Goal: Find specific page/section: Find specific page/section

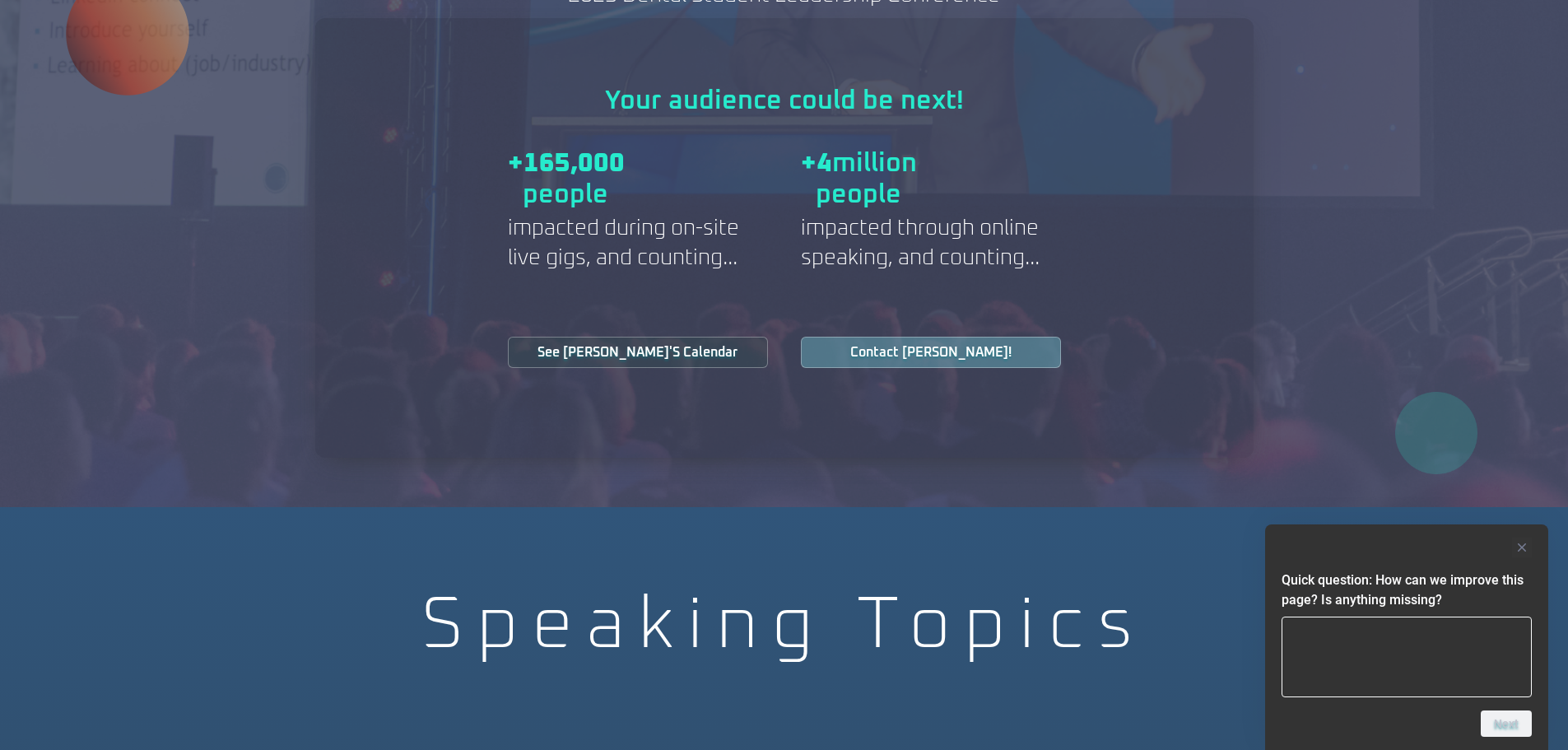
scroll to position [2396, 0]
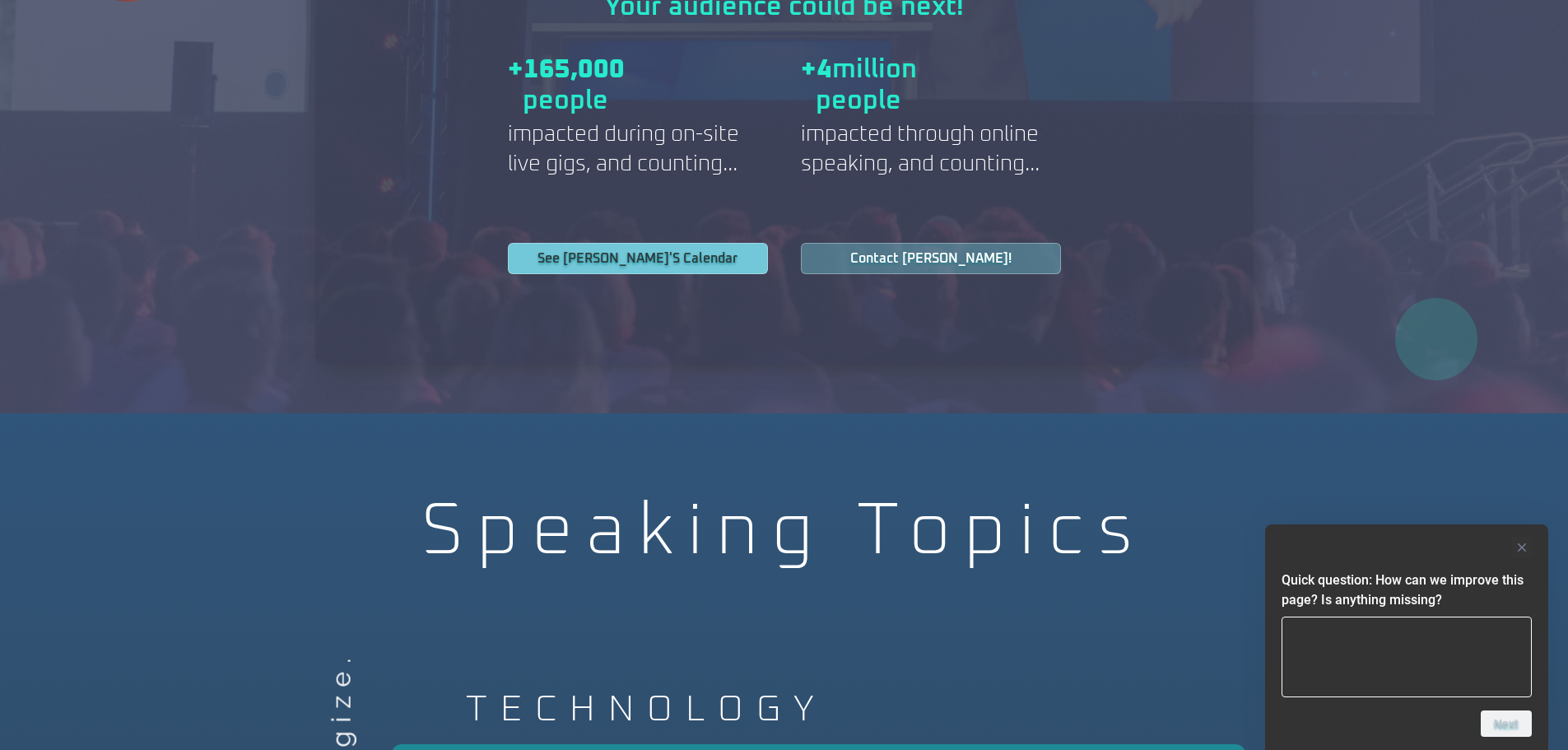
click at [573, 252] on span "See Jeff's Calendar" at bounding box center [637, 259] width 217 height 14
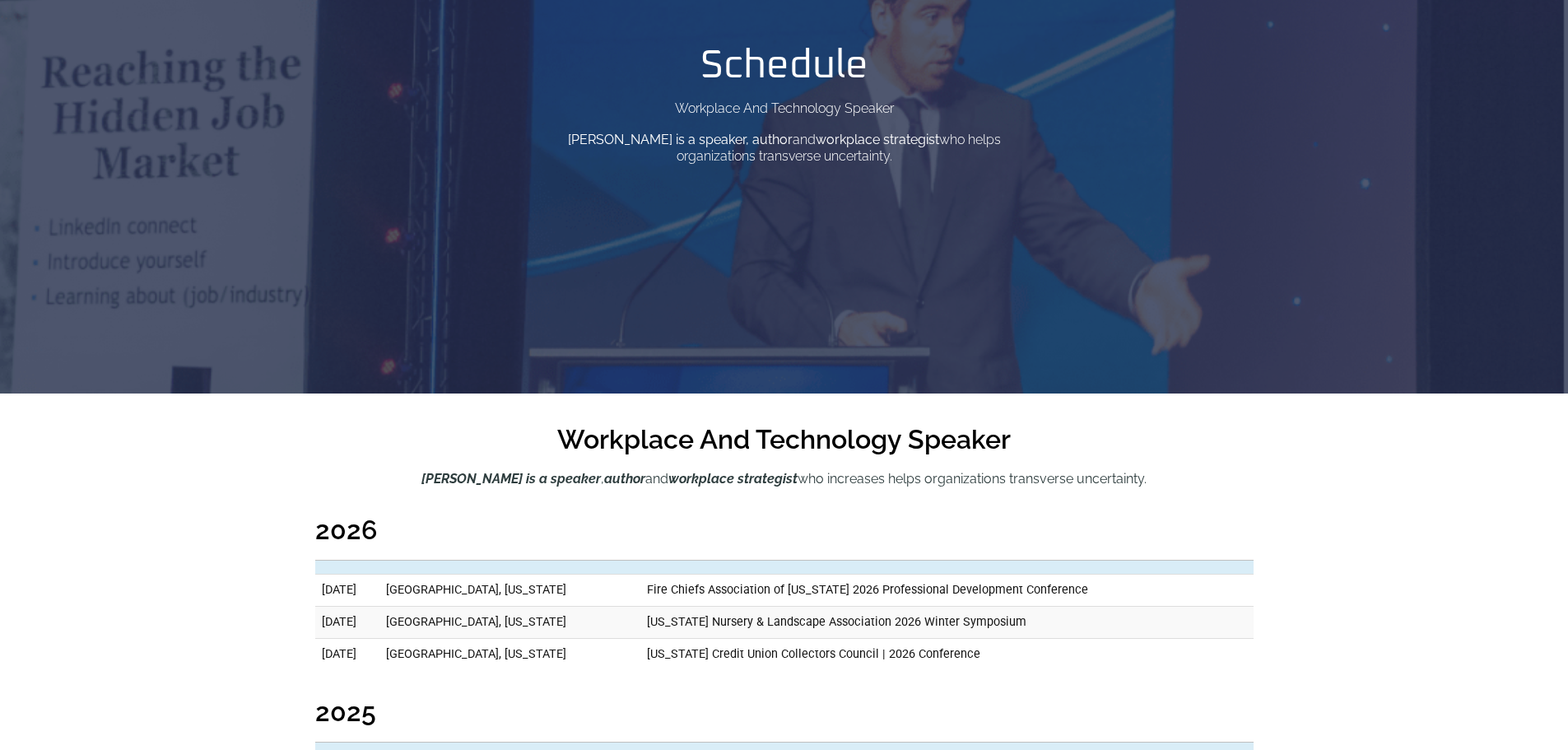
scroll to position [274, 0]
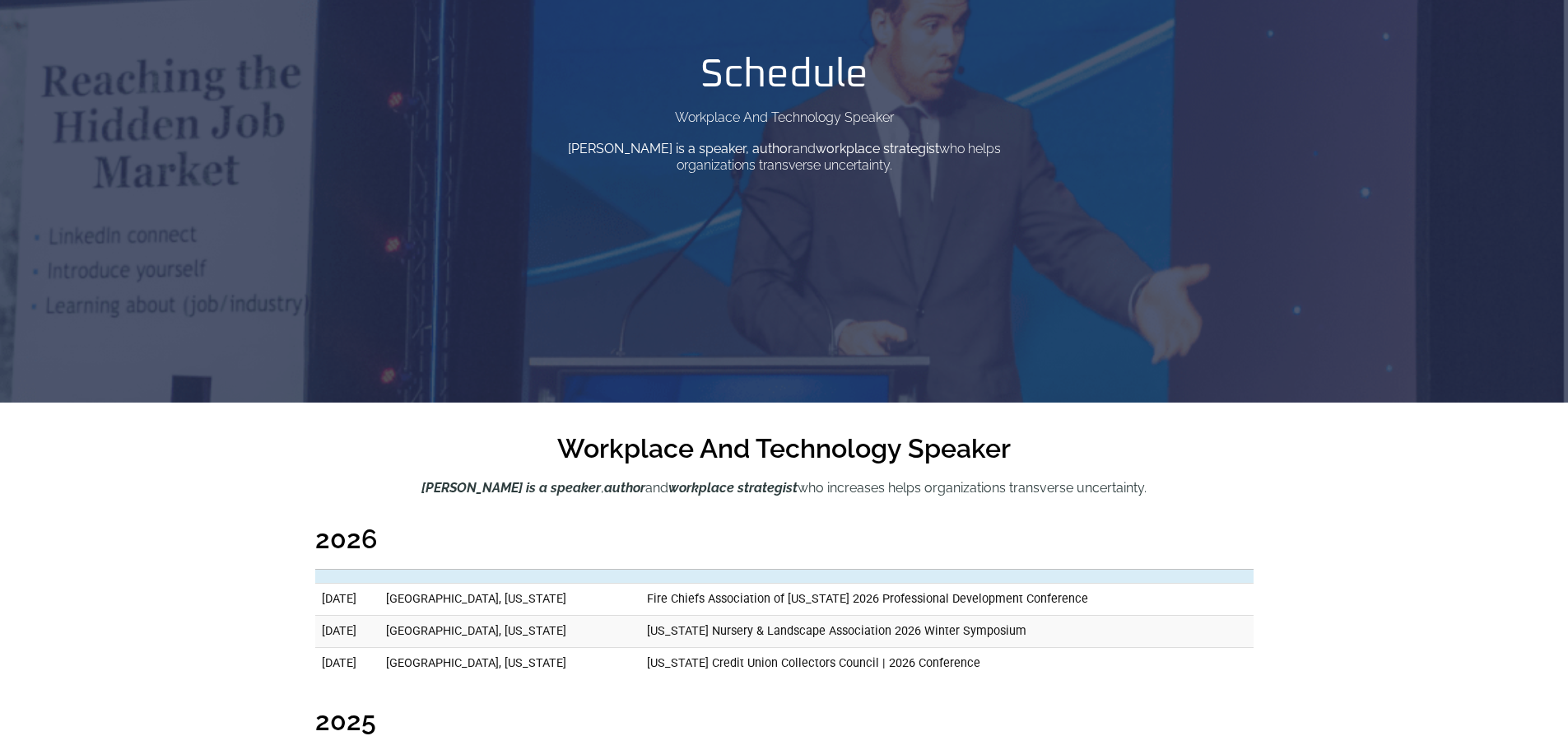
click at [573, 235] on div "Schedule Workplace And Technology Speaker [PERSON_NAME] is a speaker, author an…" at bounding box center [784, 65] width 1568 height 675
drag, startPoint x: 0, startPoint y: 0, endPoint x: 375, endPoint y: 411, distance: 556.4
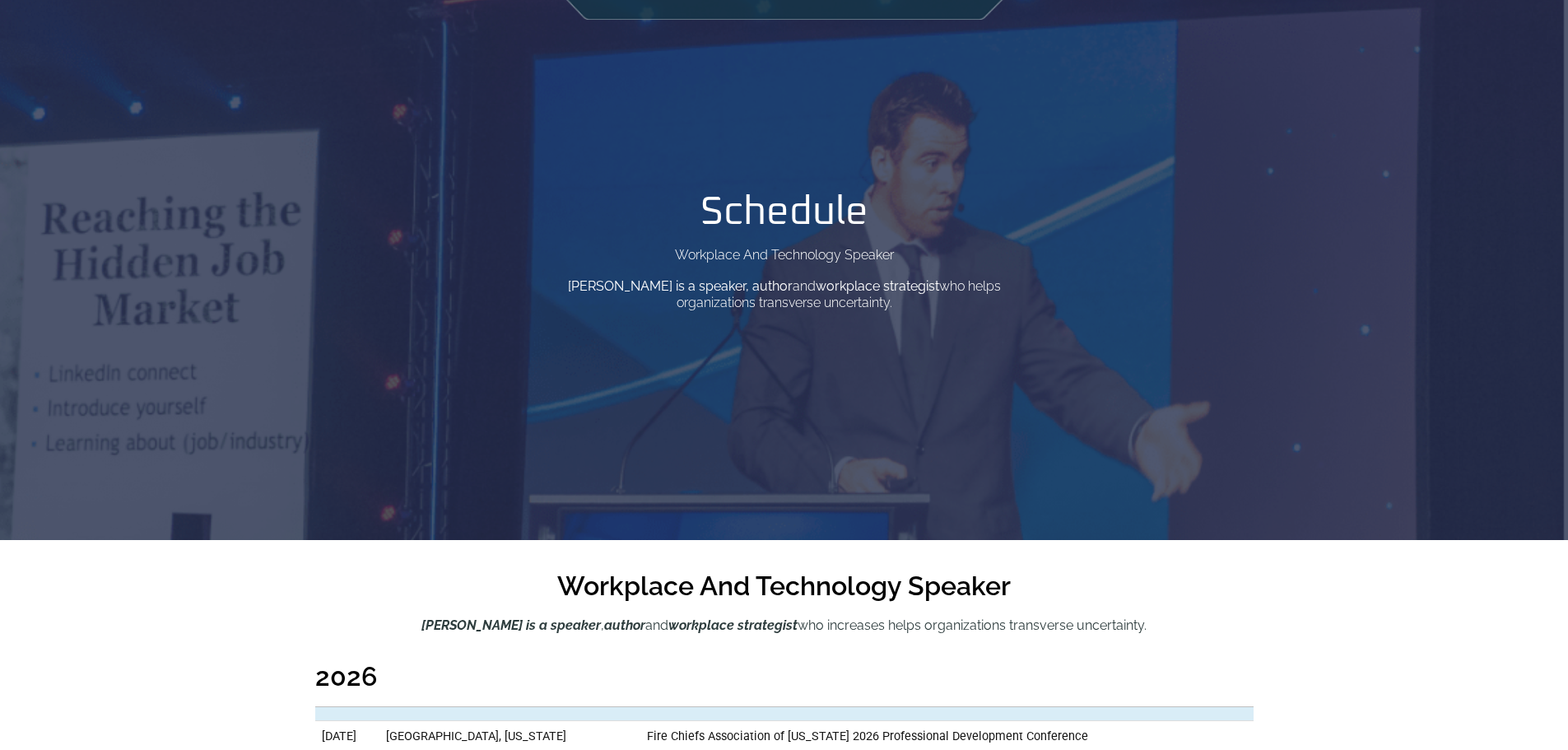
scroll to position [135, 0]
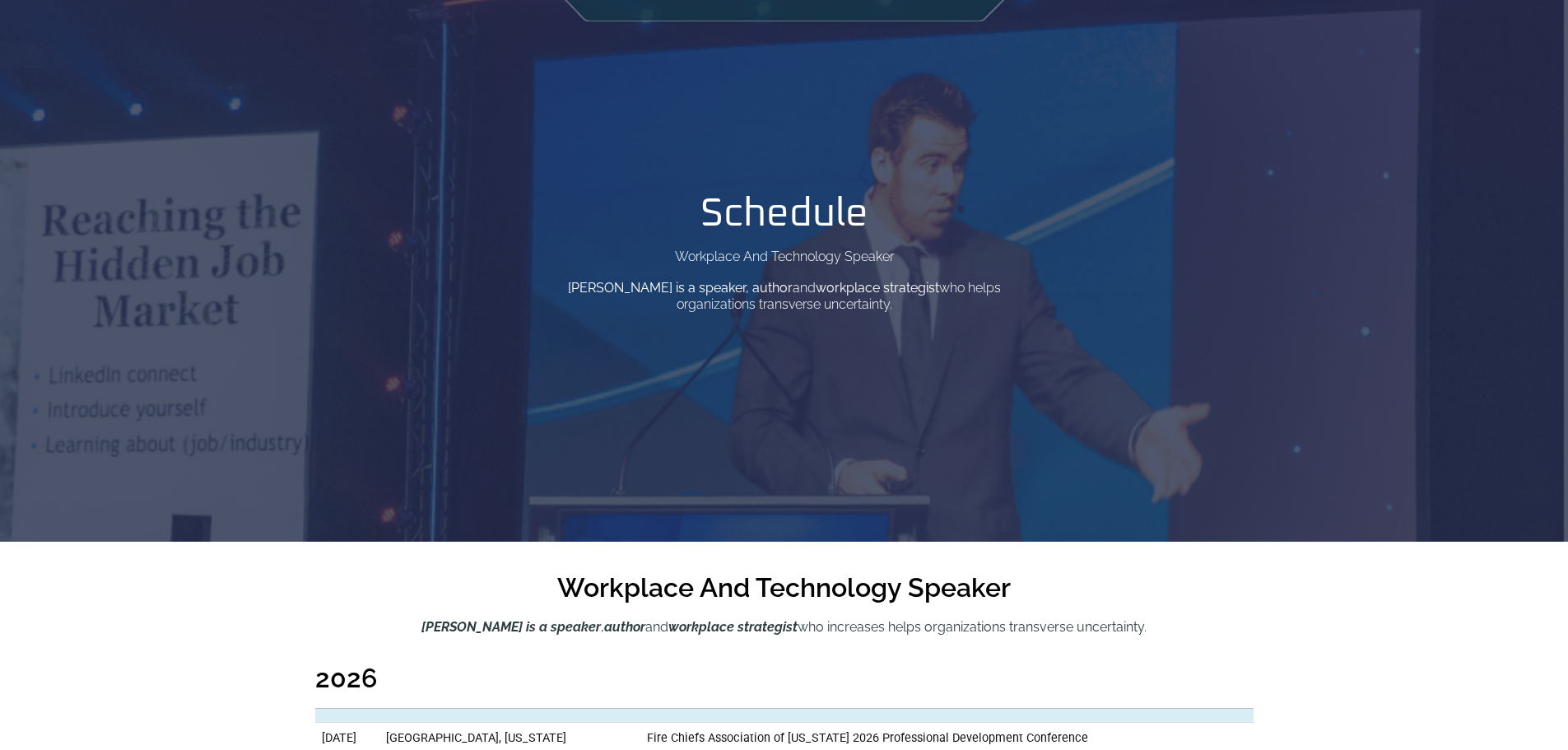
click at [497, 276] on div "Schedule Workplace And Technology Speaker Jeff Butler is a speaker, author and …" at bounding box center [784, 204] width 1568 height 675
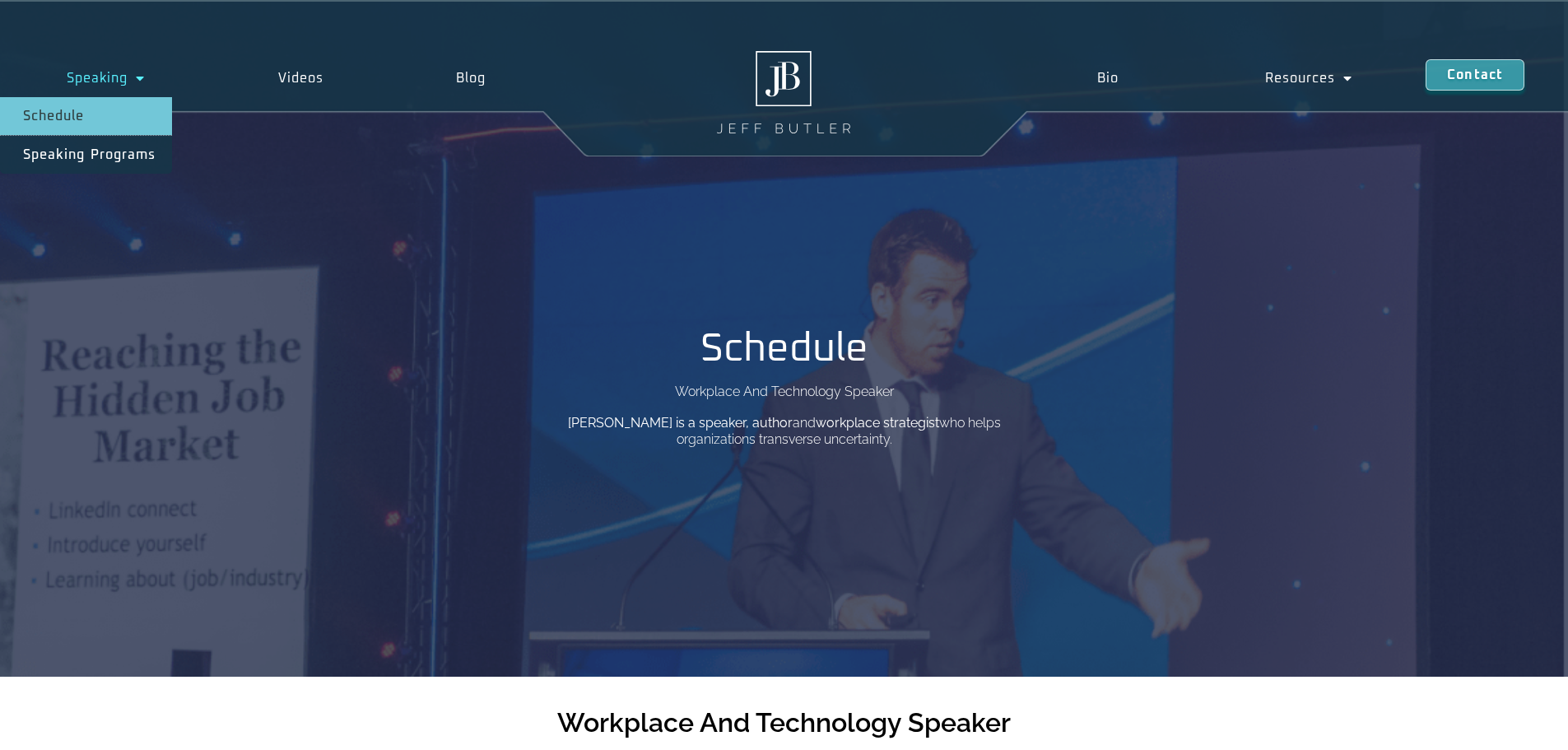
click at [110, 73] on link "Speaking" at bounding box center [106, 78] width 212 height 38
click at [109, 78] on link "Speaking" at bounding box center [106, 78] width 212 height 38
click at [94, 110] on link "Schedule" at bounding box center [86, 116] width 172 height 38
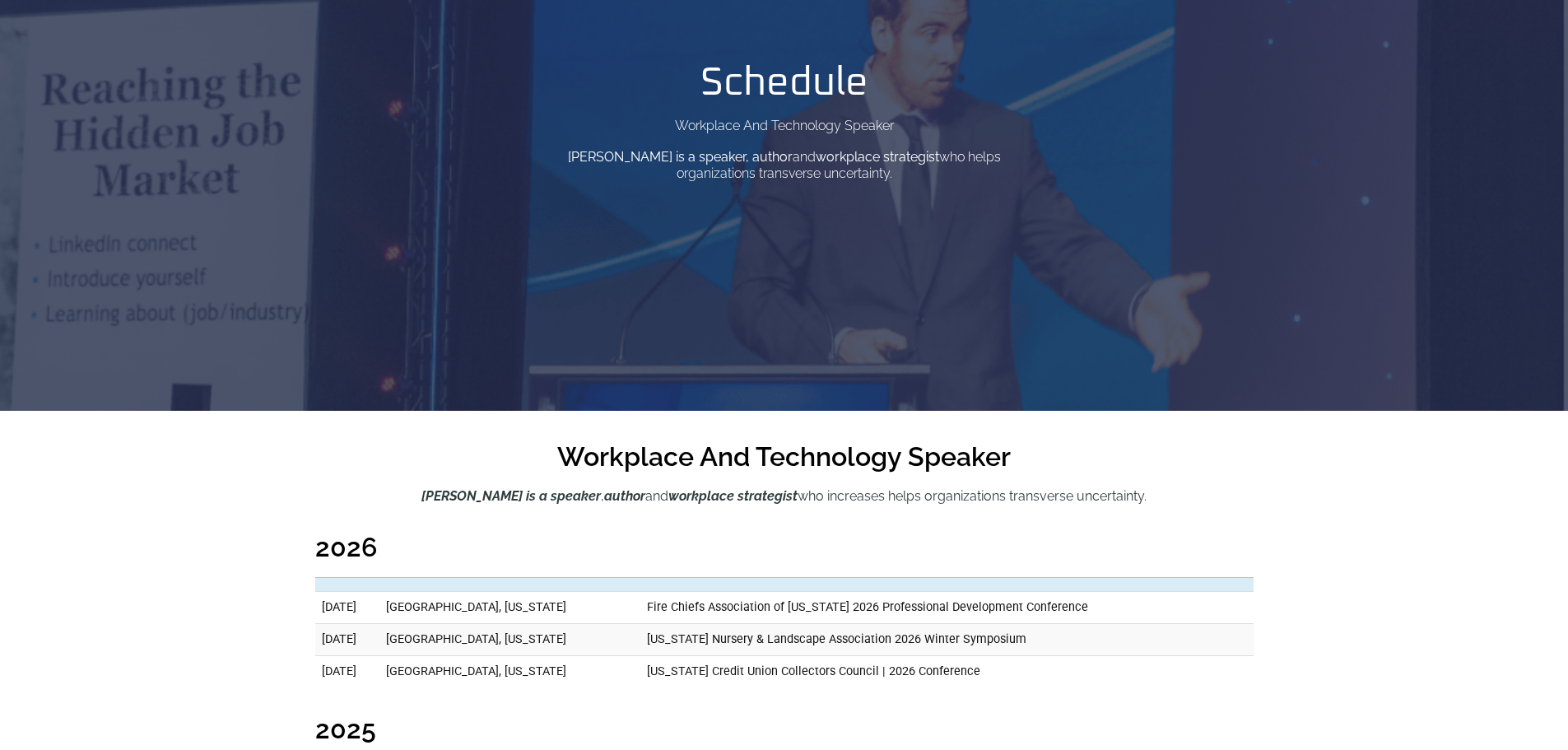
scroll to position [267, 0]
click at [393, 303] on div "Schedule Workplace And Technology Speaker [PERSON_NAME] is a speaker, author an…" at bounding box center [784, 72] width 1568 height 675
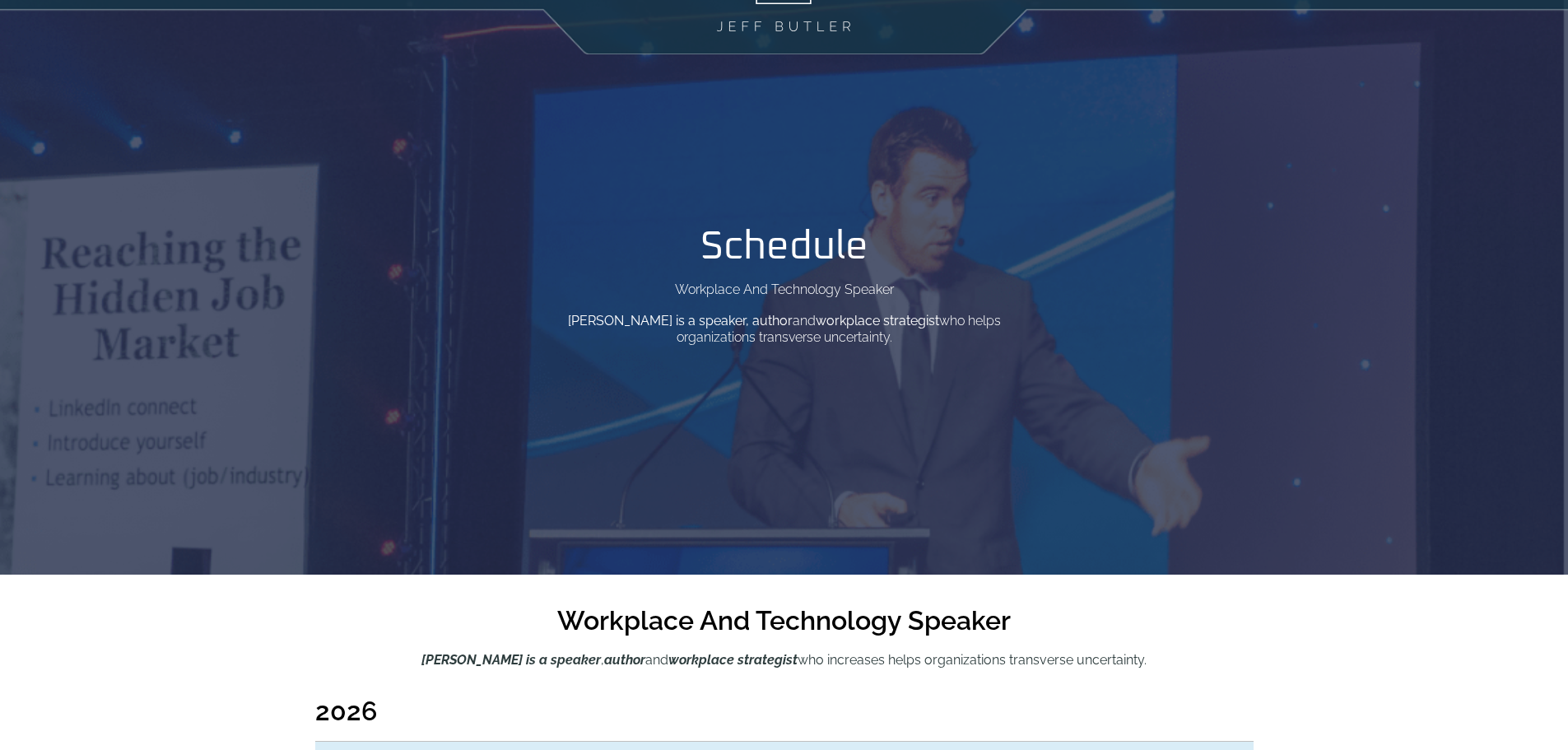
scroll to position [0, 0]
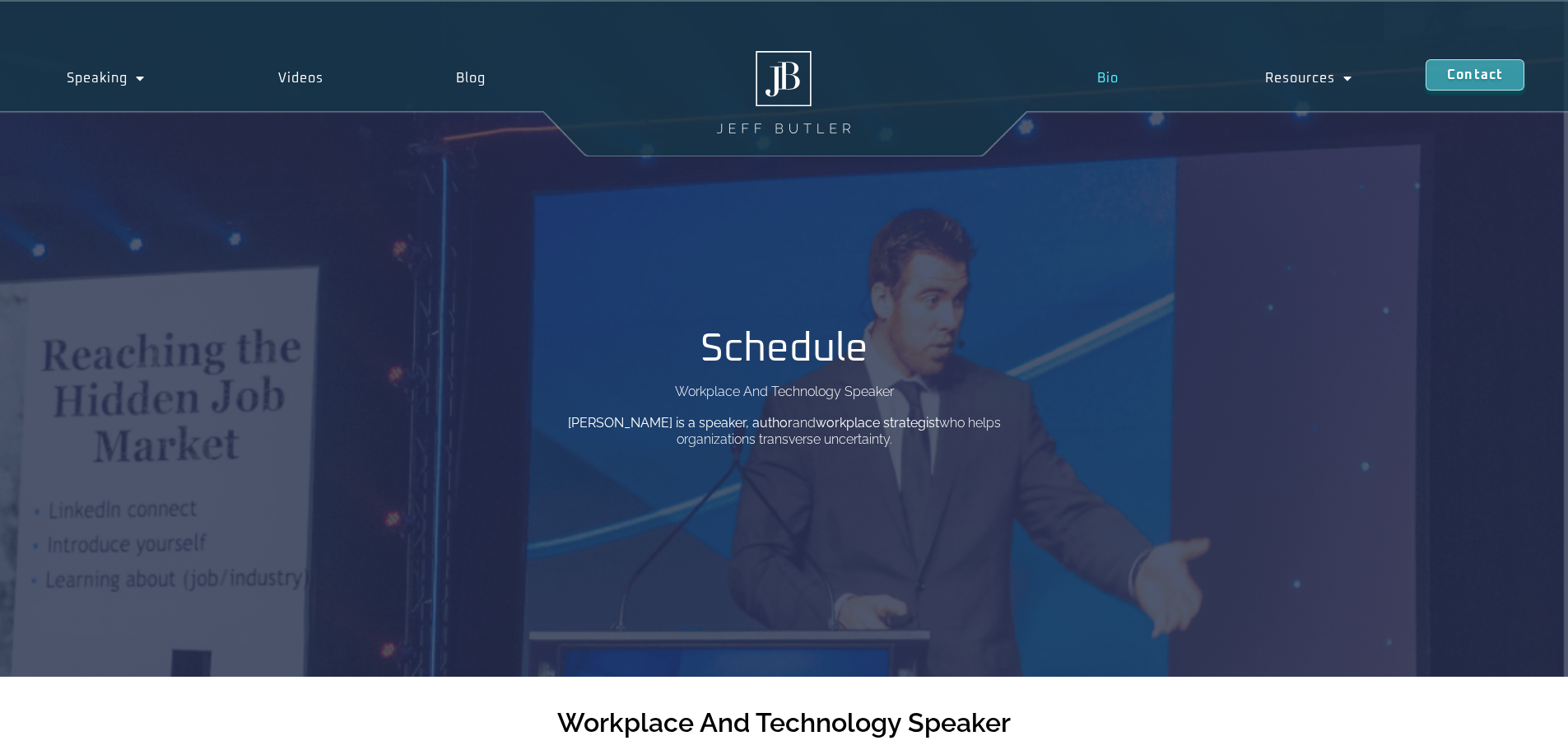
click at [1093, 72] on link "Bio" at bounding box center [1107, 78] width 168 height 38
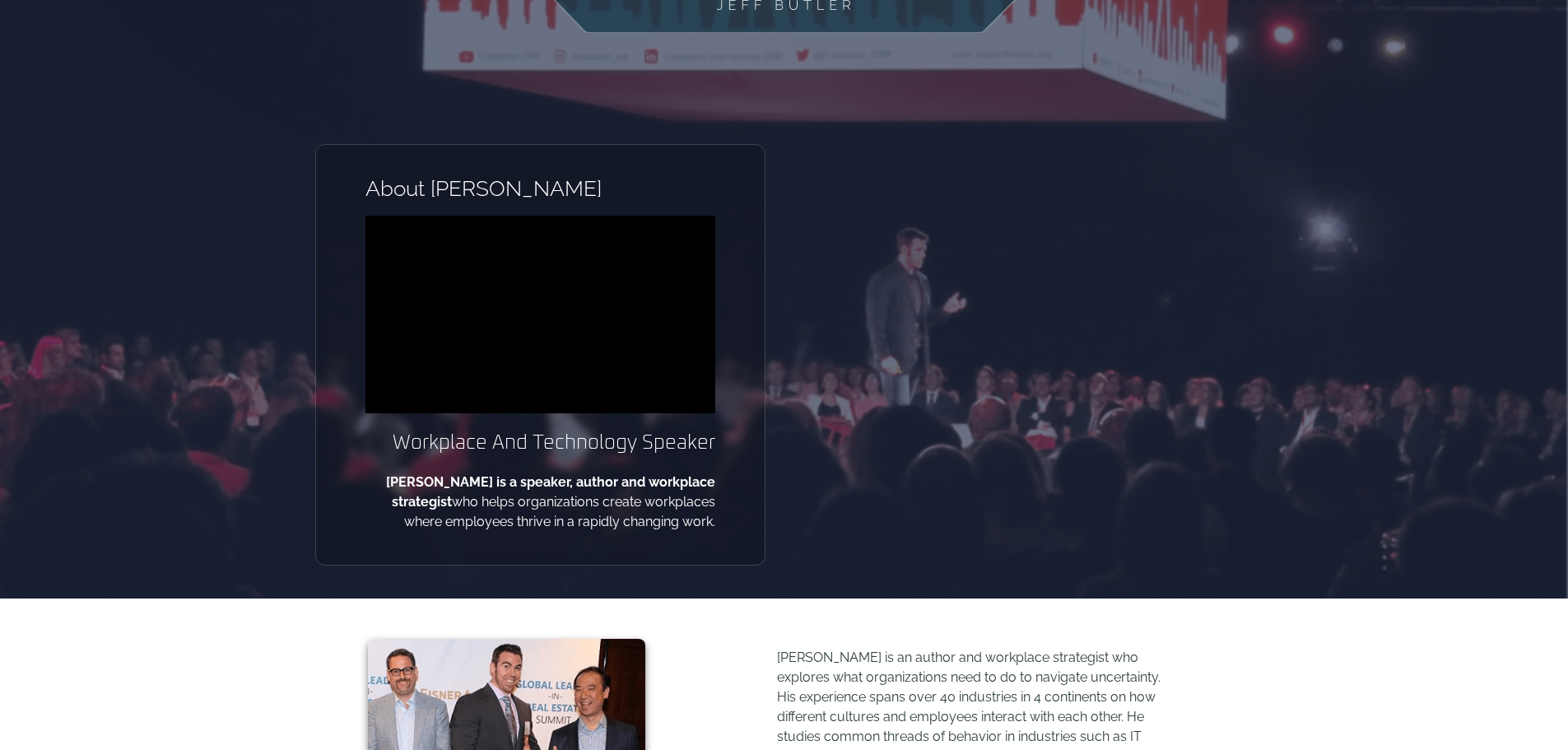
scroll to position [124, 0]
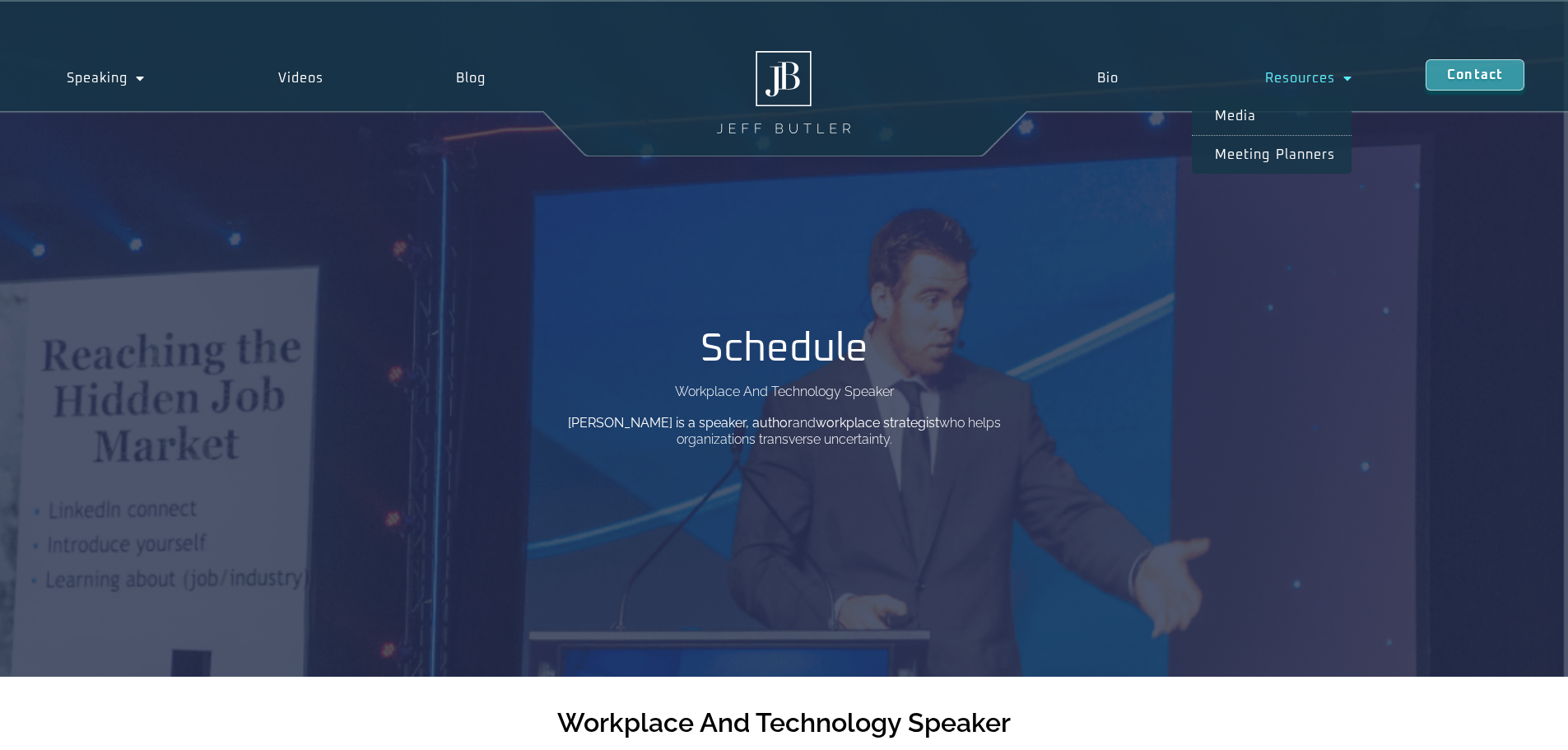
click at [1344, 77] on span "Menu" at bounding box center [1344, 78] width 18 height 29
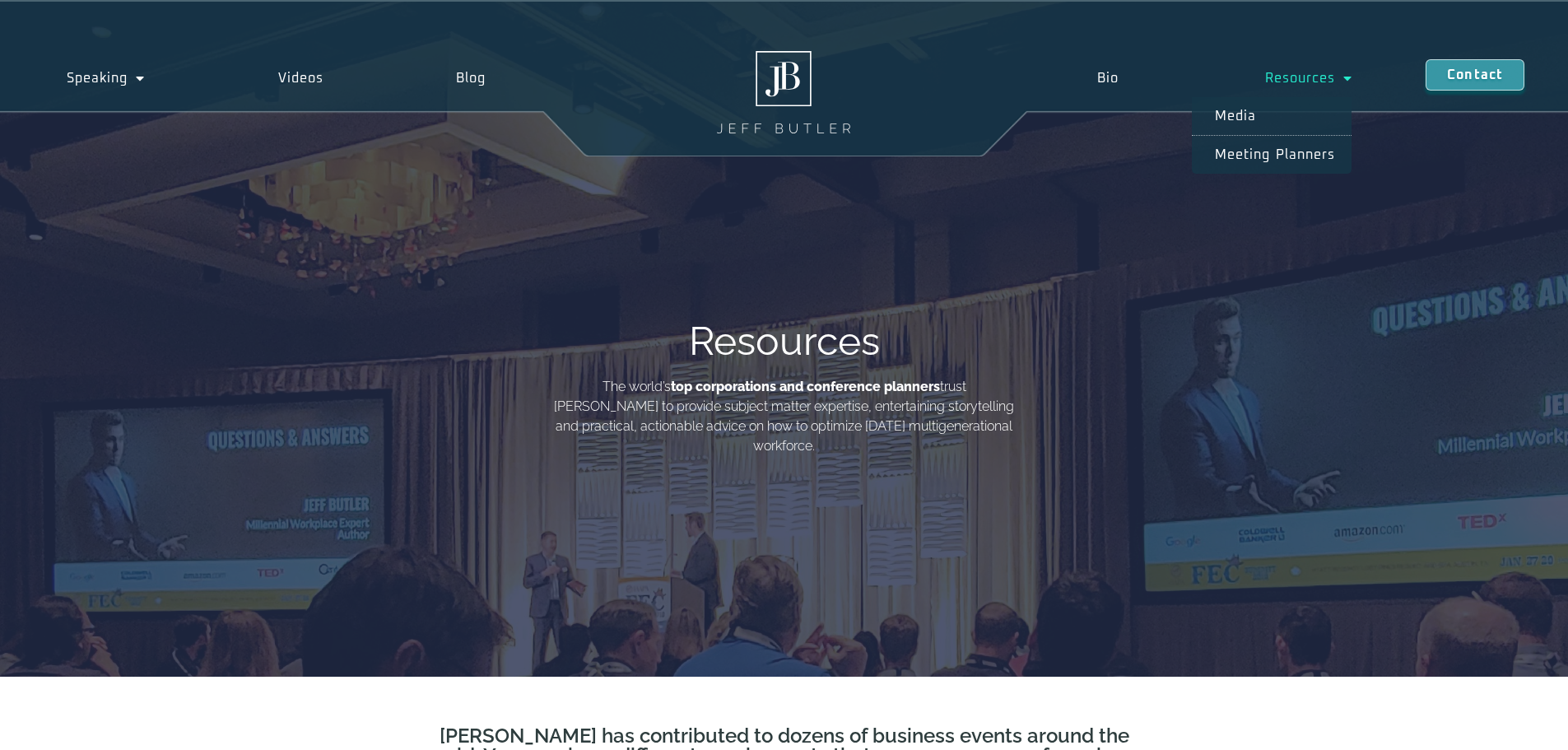
click at [1348, 79] on span "Menu" at bounding box center [1344, 78] width 18 height 29
click at [1280, 152] on link "Meeting planners" at bounding box center [1272, 155] width 160 height 38
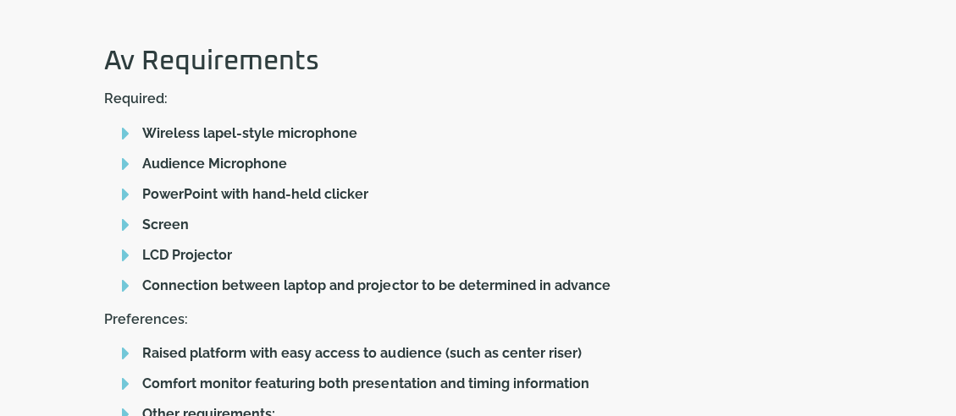
scroll to position [1058, 0]
